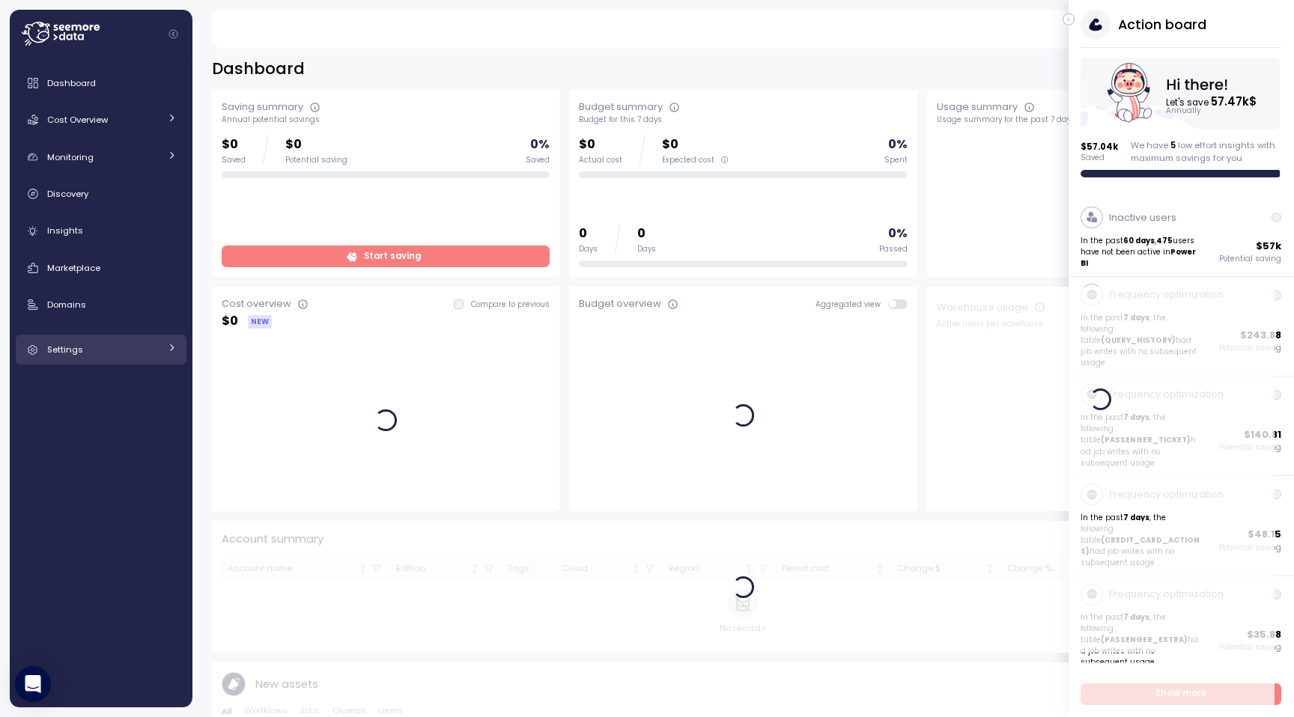
click at [76, 342] on div "Settings" at bounding box center [103, 349] width 112 height 15
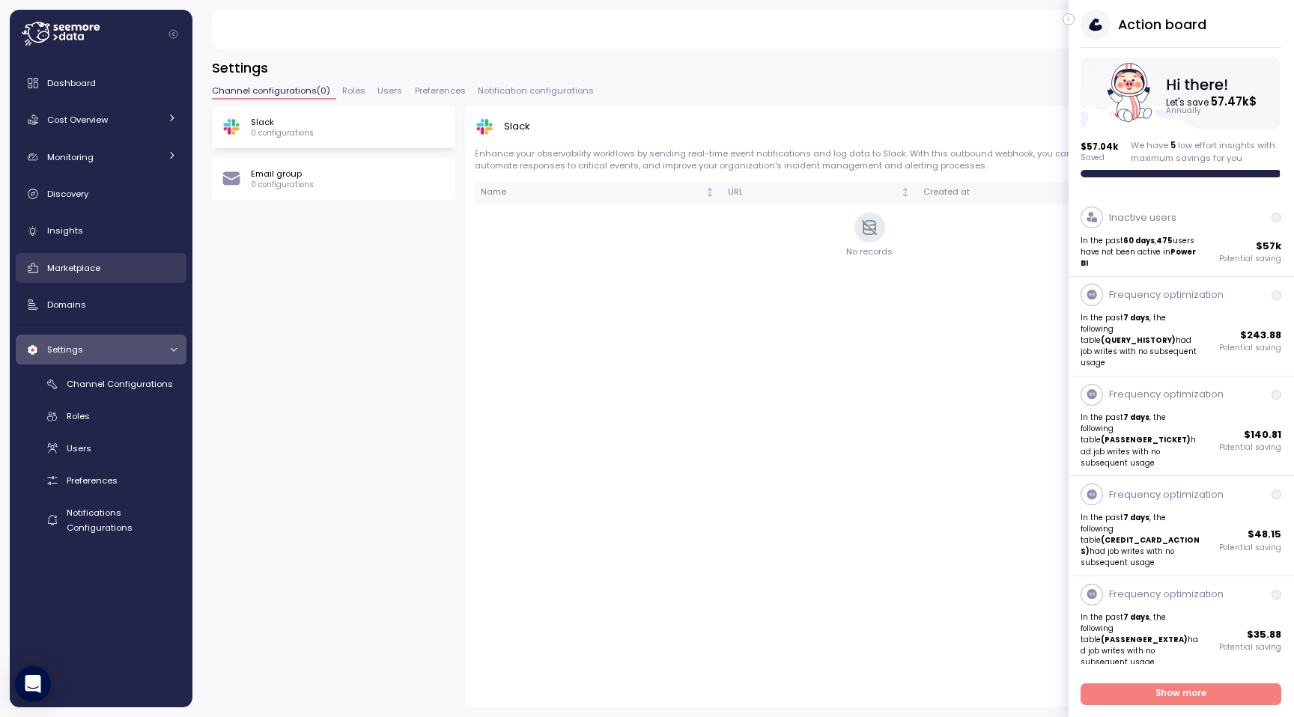
click at [90, 262] on span "Marketplace" at bounding box center [73, 268] width 53 height 12
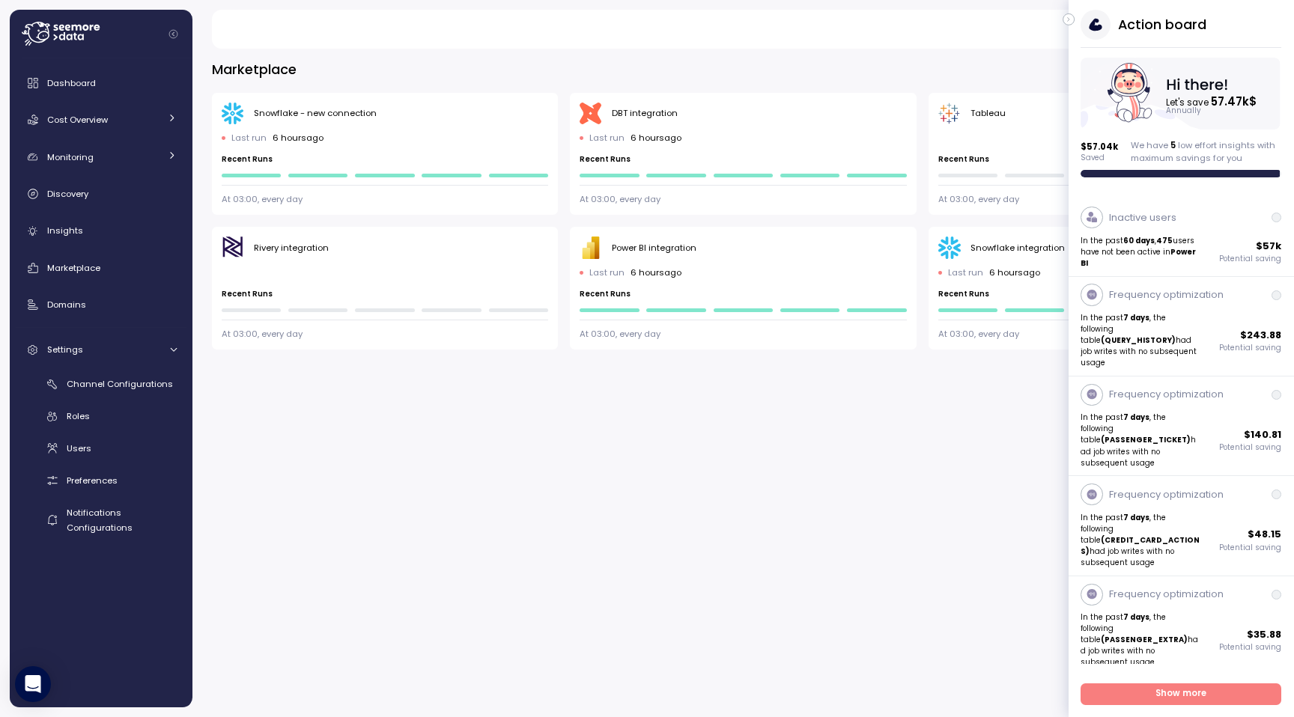
click at [371, 159] on p "Recent Runs" at bounding box center [385, 159] width 327 height 10
click at [1066, 20] on icon "button" at bounding box center [1069, 19] width 7 height 18
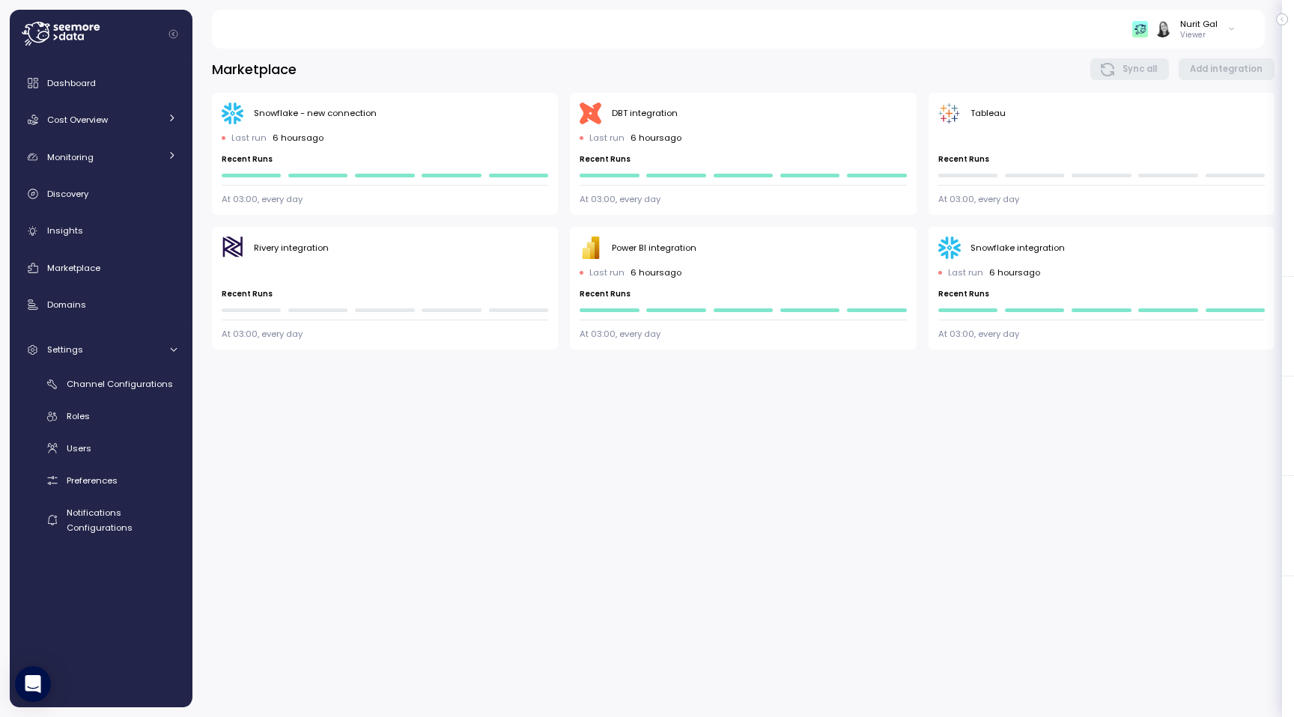
click at [1029, 100] on div "Tableau Last run ago Recent Runs At 03:00, every day" at bounding box center [1102, 154] width 346 height 123
click at [1006, 101] on div "Tableau Last run ago Recent Runs At 03:00, every day" at bounding box center [1102, 154] width 346 height 123
click at [90, 146] on link "Monitoring" at bounding box center [101, 157] width 171 height 30
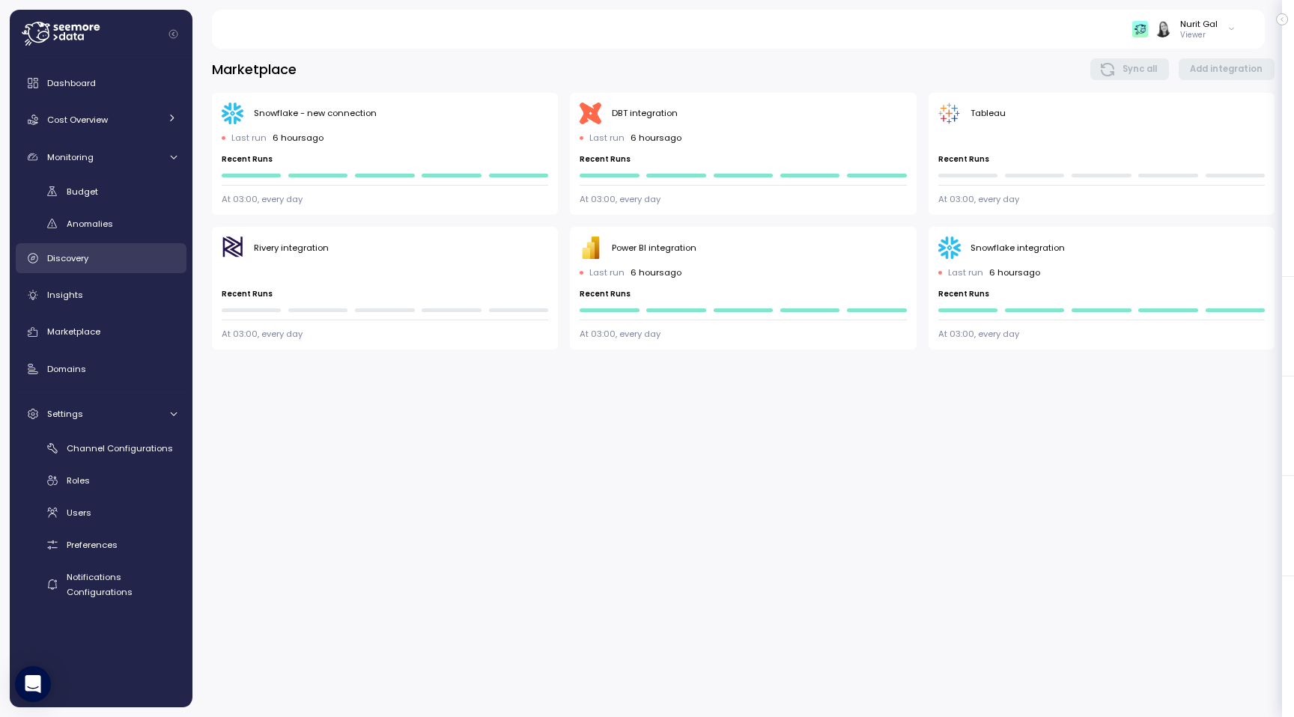
click at [72, 271] on link "Discovery" at bounding box center [101, 258] width 171 height 30
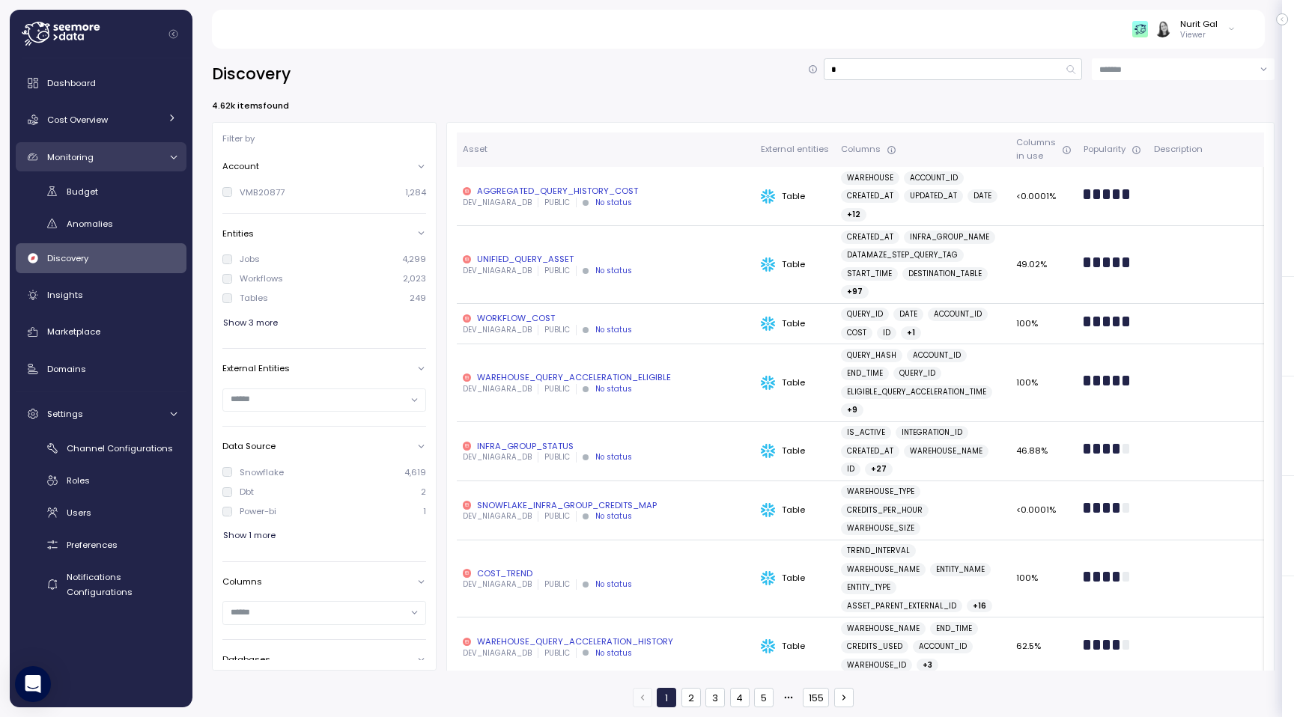
click at [66, 152] on span "Monitoring" at bounding box center [70, 157] width 46 height 12
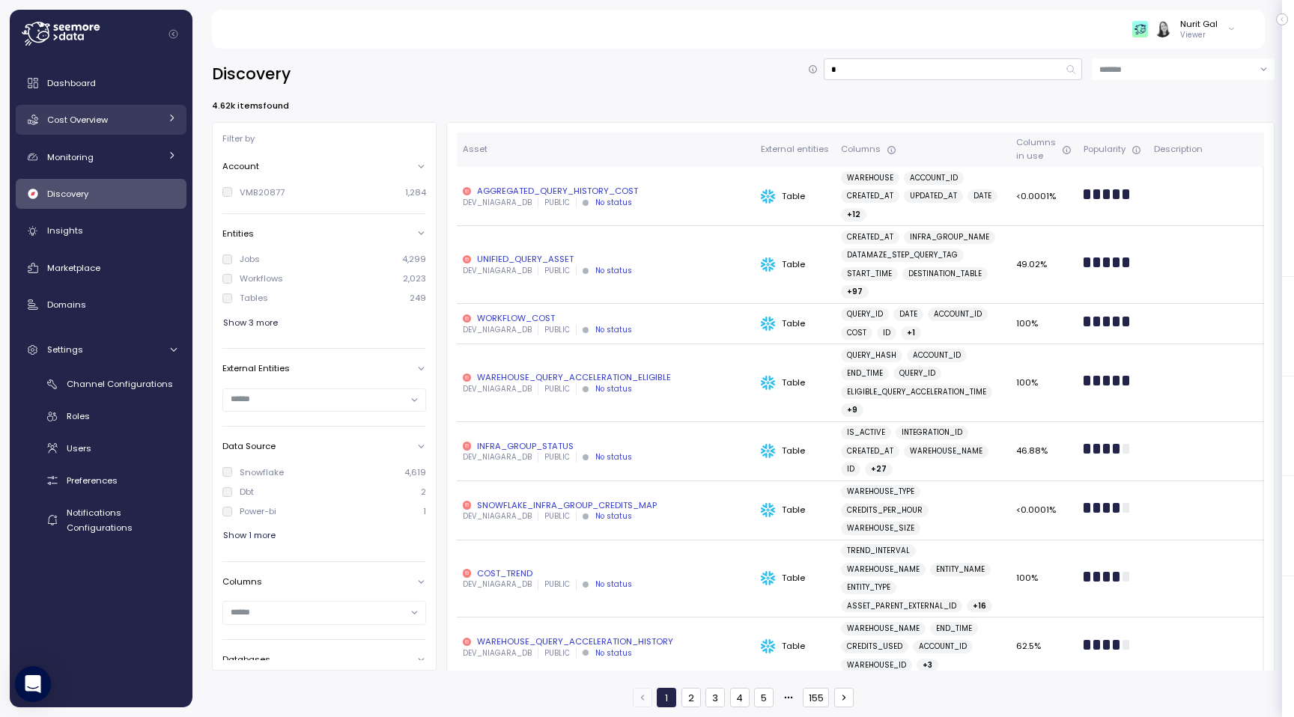
click at [67, 121] on span "Cost Overview" at bounding box center [77, 120] width 61 height 12
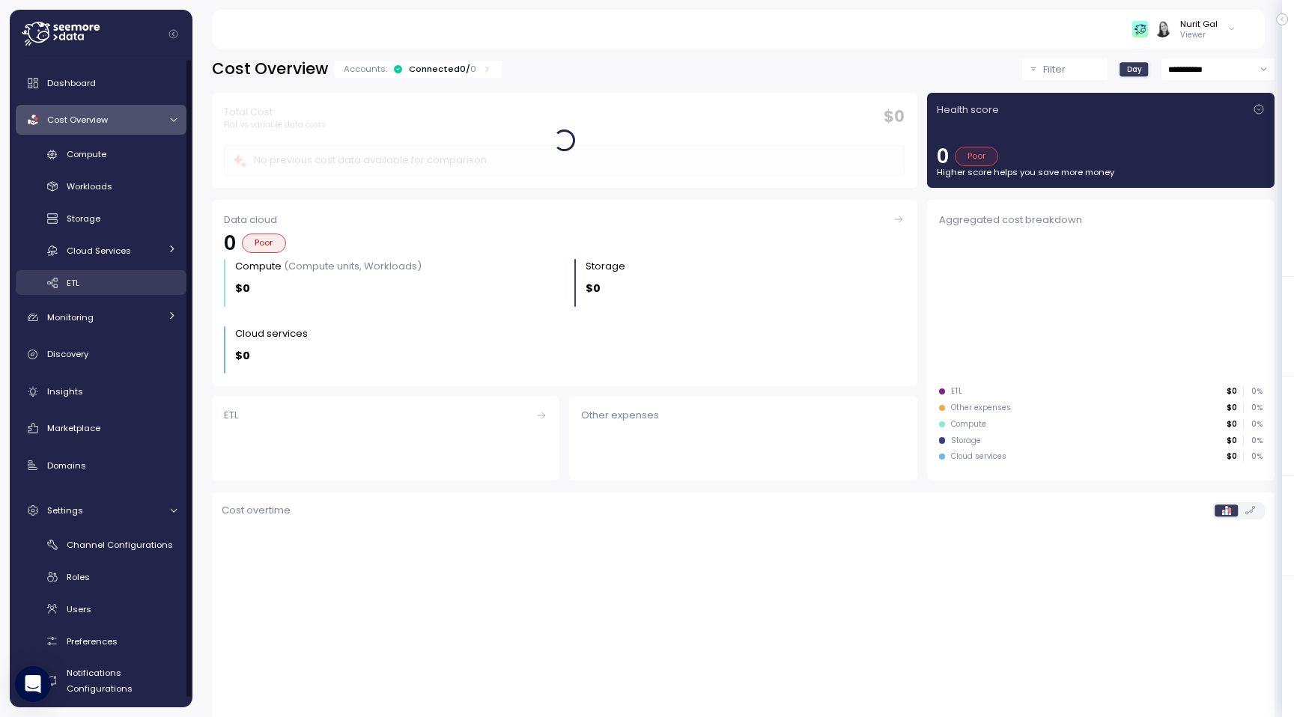
click at [85, 291] on link "ETL" at bounding box center [101, 282] width 171 height 25
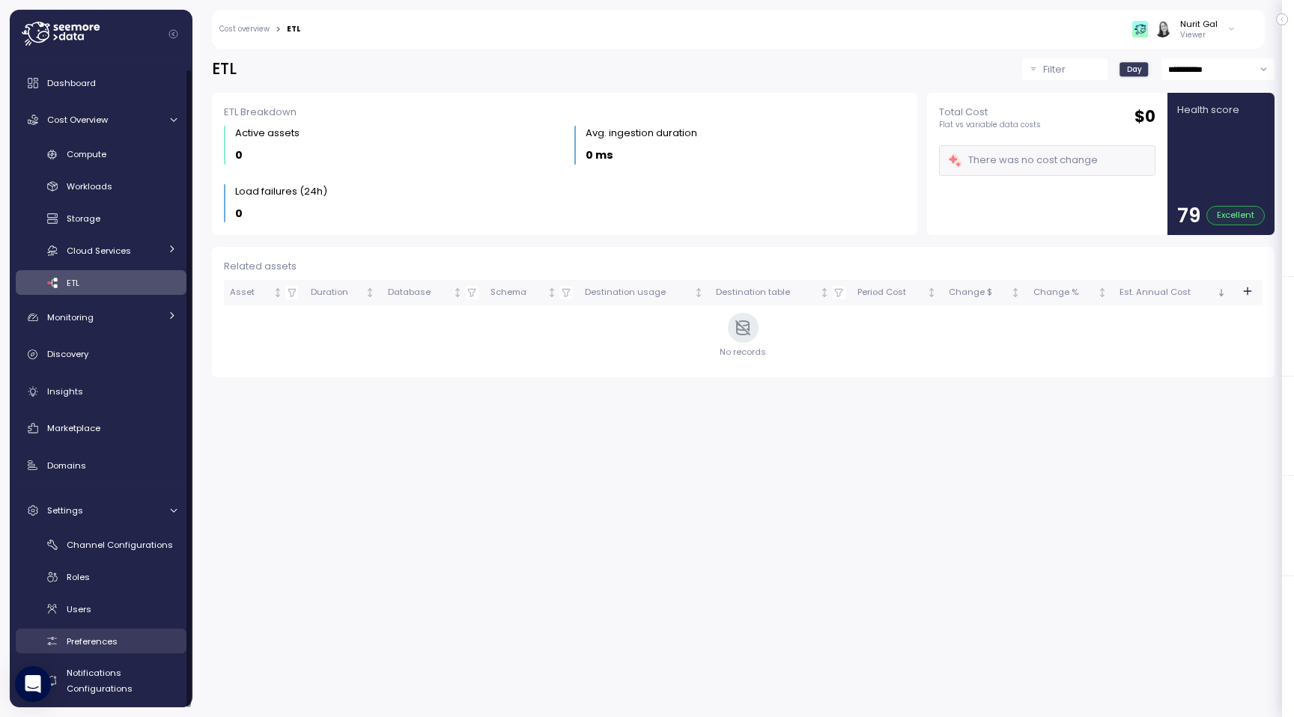
scroll to position [10, 0]
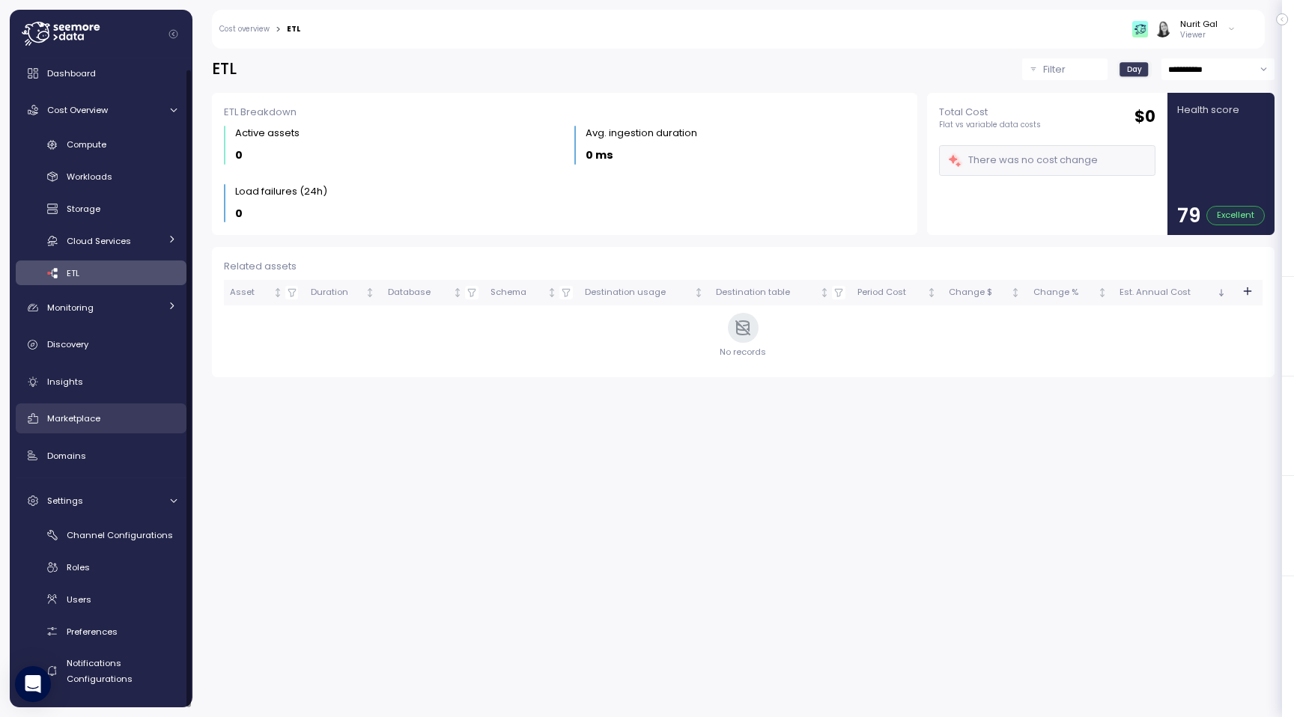
click at [75, 411] on div "Marketplace" at bounding box center [112, 418] width 130 height 15
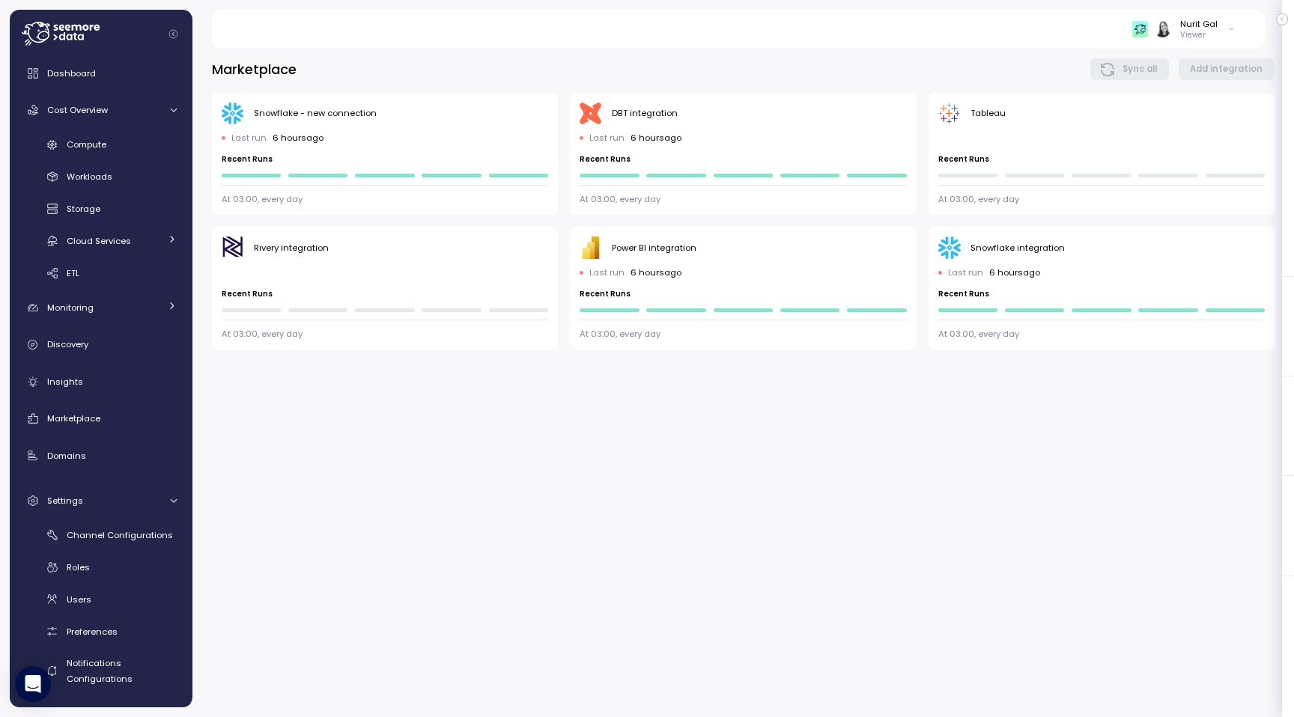
click at [451, 518] on div "Marketplace Sync all Add integration Snowflake - new connection Last run 6 hour…" at bounding box center [743, 378] width 1102 height 678
